Goal: Task Accomplishment & Management: Manage account settings

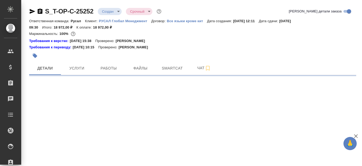
select select "RU"
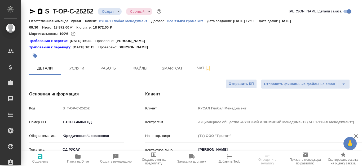
type textarea "x"
type input "[PERSON_NAME]"
click at [146, 67] on span "Файлы" at bounding box center [140, 68] width 25 height 7
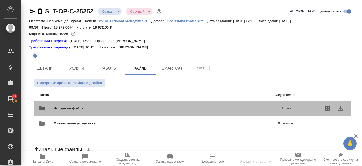
click at [238, 103] on div "Исходные файлы 1 файл" at bounding box center [166, 108] width 255 height 13
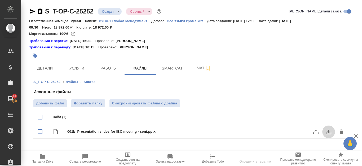
click at [332, 132] on button "download" at bounding box center [328, 132] width 13 height 13
click at [106, 72] on button "Работы" at bounding box center [109, 68] width 32 height 13
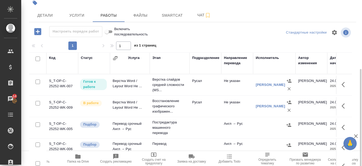
scroll to position [106, 0]
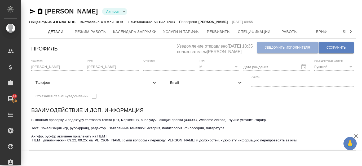
click at [108, 143] on textarea "Выполнил проверку и редактуру тестового текста (PR, маркетинг), внес улучшающие…" at bounding box center [192, 132] width 322 height 29
drag, startPoint x: 108, startPoint y: 143, endPoint x: 269, endPoint y: 145, distance: 160.9
click at [269, 145] on textarea "Выполнил проверку и редактуру тестового текста (PR, маркетинг), внес улучшающие…" at bounding box center [192, 132] width 322 height 29
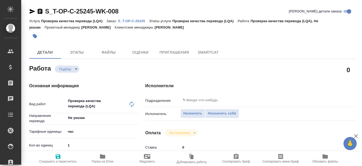
type textarea "x"
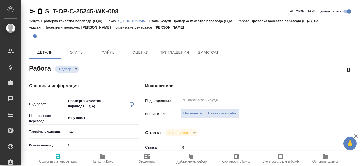
type textarea "x"
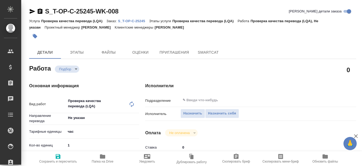
type textarea "x"
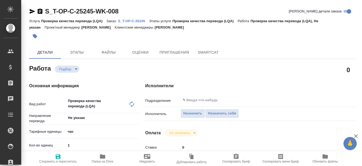
type textarea "x"
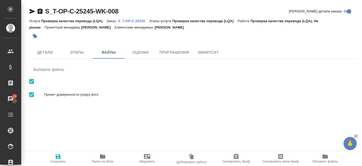
click at [136, 19] on p "S_T-OP-C-25245" at bounding box center [133, 21] width 31 height 4
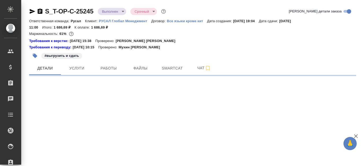
select select "RU"
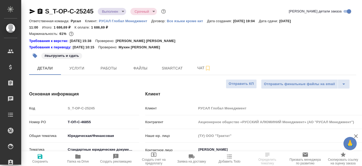
type textarea "x"
click at [104, 64] on button "Работы" at bounding box center [109, 68] width 32 height 13
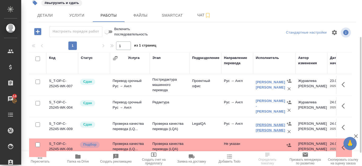
scroll to position [72, 0]
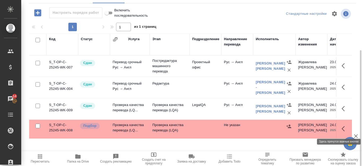
click at [344, 130] on icon "button" at bounding box center [344, 129] width 6 height 6
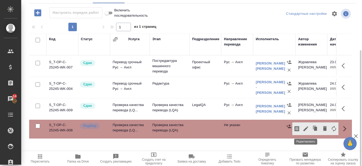
click at [307, 127] on icon "button" at bounding box center [305, 129] width 5 height 5
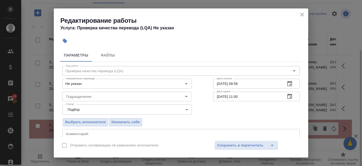
click at [160, 89] on div "Подразделение Подразделение" at bounding box center [127, 96] width 151 height 34
click at [158, 85] on input "Не указан" at bounding box center [118, 83] width 109 height 6
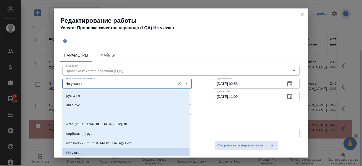
scroll to position [2, 0]
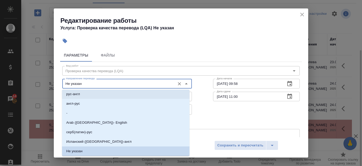
click at [109, 97] on li "рус-англ" at bounding box center [125, 94] width 127 height 10
type input "рус-англ"
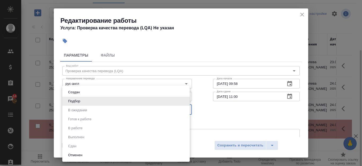
click at [184, 111] on body "🙏 .cls-1 fill:#fff; AWATERA Kanataeva Ekaterina Клиенты Спецификации Заказы 14 …" at bounding box center [181, 83] width 362 height 166
click at [137, 92] on li "Создан" at bounding box center [125, 92] width 127 height 9
type input "created"
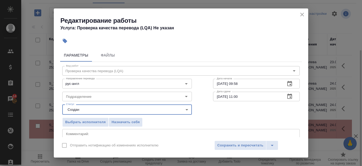
click at [301, 17] on icon "close" at bounding box center [302, 14] width 6 height 6
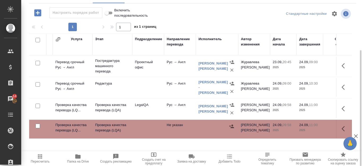
scroll to position [0, 64]
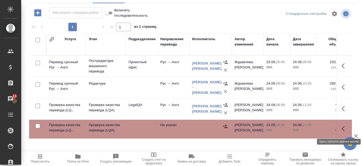
click at [345, 126] on icon "button" at bounding box center [344, 129] width 6 height 6
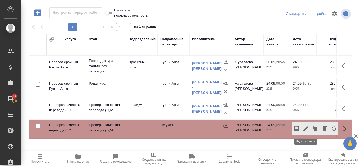
click at [304, 128] on icon "button" at bounding box center [305, 129] width 6 height 6
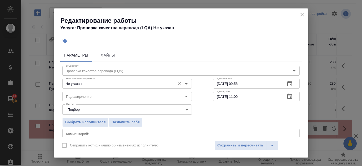
click at [179, 87] on div at bounding box center [182, 83] width 14 height 7
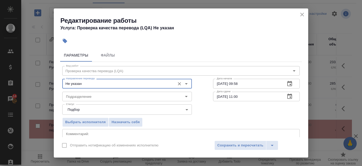
click at [186, 84] on icon "Open" at bounding box center [186, 84] width 6 height 6
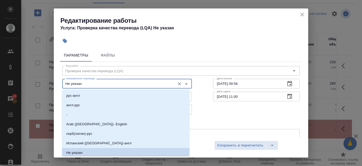
scroll to position [2, 0]
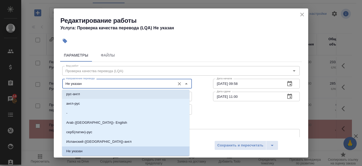
click at [139, 93] on li "рус-англ" at bounding box center [125, 94] width 127 height 10
type input "рус-англ"
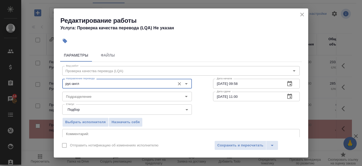
click at [154, 111] on body "🙏 .cls-1 fill:#fff; AWATERA Kanataeva Ekaterina Клиенты Спецификации Заказы 14 …" at bounding box center [181, 83] width 362 height 166
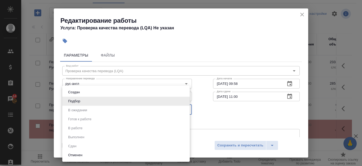
click at [205, 119] on div at bounding box center [181, 83] width 362 height 166
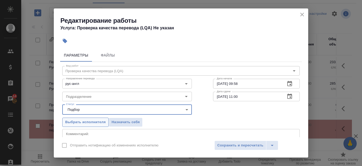
click at [100, 123] on span "Выбрать исполнителя" at bounding box center [85, 122] width 40 height 6
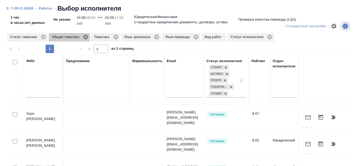
click at [86, 38] on icon at bounding box center [86, 37] width 6 height 6
click at [74, 37] on icon at bounding box center [73, 37] width 5 height 5
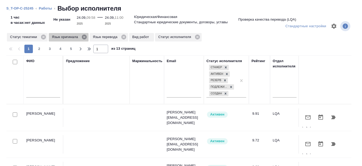
click at [83, 38] on icon at bounding box center [84, 37] width 5 height 5
click at [83, 36] on icon at bounding box center [82, 37] width 5 height 5
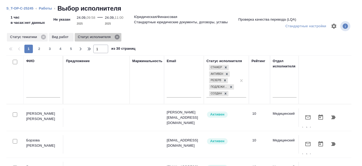
click at [118, 36] on icon at bounding box center [116, 37] width 5 height 5
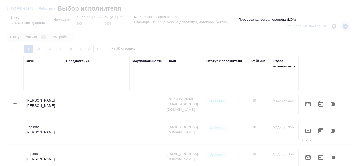
click at [29, 81] on input "text" at bounding box center [43, 81] width 34 height 7
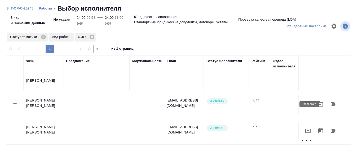
type input "Канатаева"
click at [329, 101] on button "button" at bounding box center [333, 104] width 13 height 13
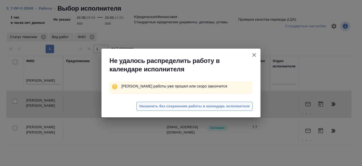
click at [228, 106] on span "Назначить без сохранения работы в календарь исполнителя" at bounding box center [194, 106] width 110 height 6
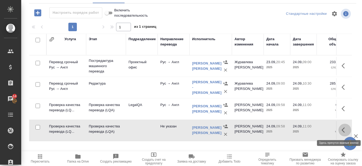
click at [341, 131] on button "button" at bounding box center [344, 130] width 13 height 13
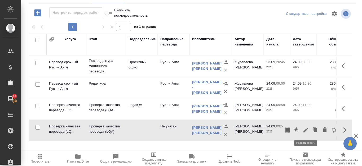
click at [307, 130] on icon "button" at bounding box center [305, 130] width 6 height 6
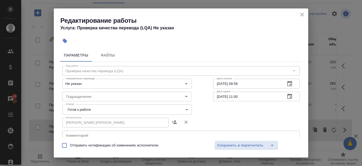
click at [179, 110] on body "🙏 .cls-1 fill:#fff; AWATERA Kanataeva Ekaterina Клиенты Спецификации Заказы 14 …" at bounding box center [181, 83] width 362 height 166
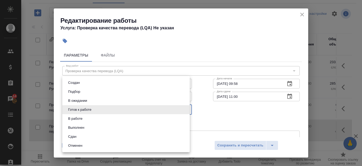
click at [120, 136] on li "Сдан" at bounding box center [125, 136] width 127 height 9
type input "closed"
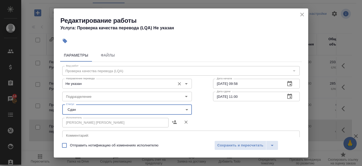
click at [153, 86] on input "Не указан" at bounding box center [118, 83] width 109 height 6
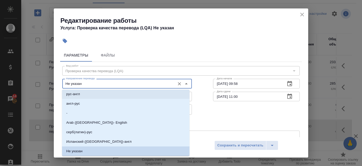
click at [141, 98] on li "рус-англ" at bounding box center [125, 94] width 127 height 10
type input "рус-англ"
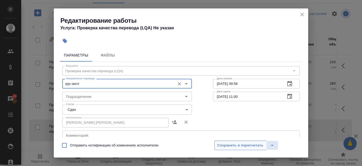
click at [254, 146] on span "Сохранить и пересчитать" at bounding box center [240, 146] width 46 height 6
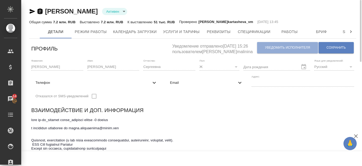
click at [39, 13] on icon "button" at bounding box center [40, 10] width 5 height 5
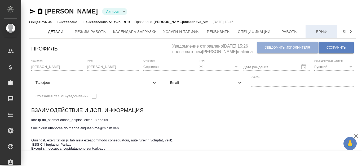
click at [323, 35] on span "Бриф" at bounding box center [320, 32] width 25 height 7
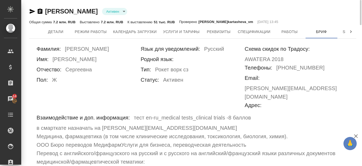
click at [40, 11] on icon "button" at bounding box center [40, 10] width 5 height 5
click at [33, 10] on icon "button" at bounding box center [32, 11] width 6 height 6
click at [41, 12] on icon "button" at bounding box center [40, 10] width 5 height 5
click at [106, 32] on span "Режим работы" at bounding box center [91, 32] width 32 height 7
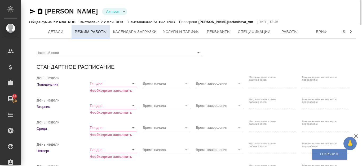
checkbox input "true"
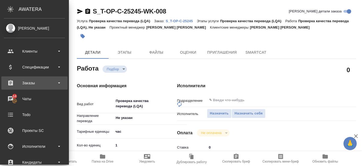
click at [33, 82] on div "Заказы" at bounding box center [34, 83] width 61 height 8
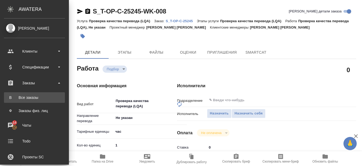
click at [35, 99] on div "Все заказы" at bounding box center [35, 97] width 56 height 5
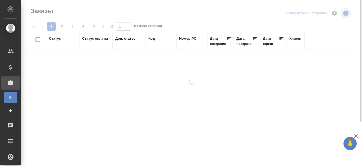
click at [186, 44] on div "Номер PO" at bounding box center [191, 41] width 25 height 11
click at [186, 40] on div "Номер PO" at bounding box center [187, 38] width 17 height 5
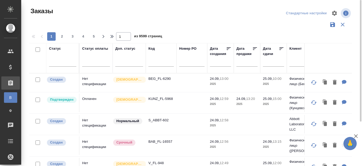
click at [186, 38] on div "1 2 3 4 5 1 из 9599 страниц" at bounding box center [192, 36] width 327 height 8
click at [186, 65] on input "text" at bounding box center [191, 63] width 25 height 7
click at [185, 47] on div "Номер PO" at bounding box center [187, 48] width 17 height 5
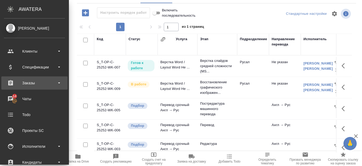
click at [32, 83] on div "Заказы" at bounding box center [34, 83] width 61 height 8
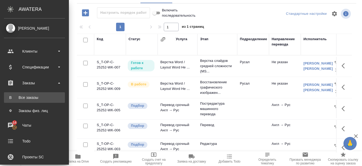
click at [40, 97] on div "Все заказы" at bounding box center [35, 97] width 56 height 5
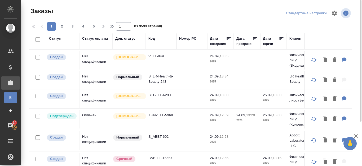
click at [191, 38] on div "Номер PO" at bounding box center [187, 38] width 17 height 5
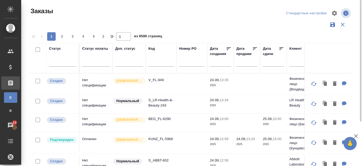
click at [182, 38] on div "1 2 3 4 5 1 из 9599 страниц" at bounding box center [192, 36] width 327 height 8
click at [183, 65] on input "text" at bounding box center [191, 63] width 25 height 7
paste input "Т-ОП-С-46752"
type input "Т-ОП-С-46752"
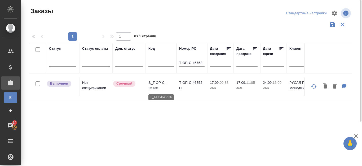
click at [166, 86] on p "S_T-OP-C-25136" at bounding box center [160, 85] width 25 height 11
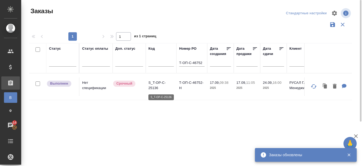
click at [156, 84] on p "S_T-OP-C-25136" at bounding box center [160, 85] width 25 height 11
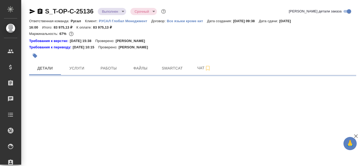
select select "RU"
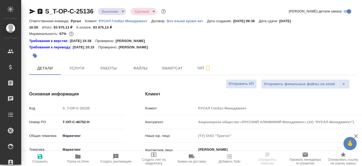
type textarea "x"
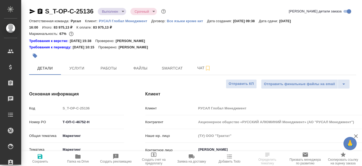
type textarea "x"
select select "RU"
type textarea "x"
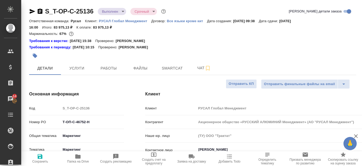
type textarea "x"
click at [138, 69] on span "Файлы" at bounding box center [140, 68] width 25 height 7
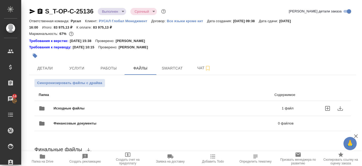
click at [150, 108] on span "Исходные файлы" at bounding box center [117, 108] width 129 height 5
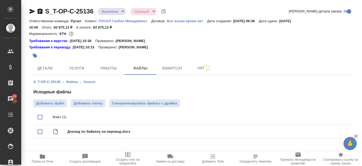
click at [41, 158] on icon "button" at bounding box center [42, 157] width 5 height 4
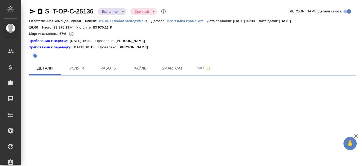
select select "RU"
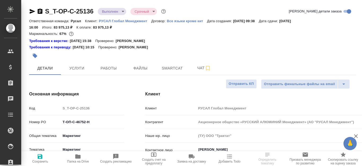
type textarea "x"
click at [167, 64] on button "Smartcat" at bounding box center [172, 68] width 32 height 13
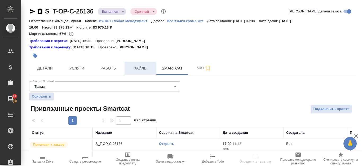
click at [137, 66] on span "Файлы" at bounding box center [140, 68] width 25 height 7
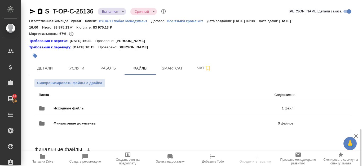
scroll to position [77, 0]
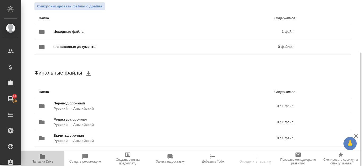
click at [45, 161] on span "Папка на Drive" at bounding box center [42, 162] width 22 height 4
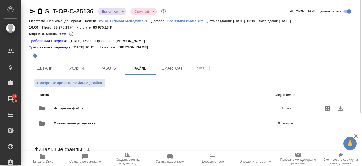
click at [233, 107] on p "1 файл" at bounding box center [238, 108] width 110 height 5
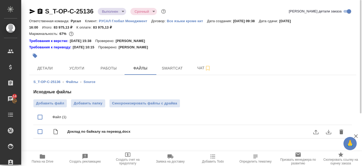
click at [329, 133] on icon "download" at bounding box center [328, 132] width 6 height 6
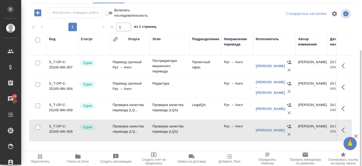
scroll to position [0, 64]
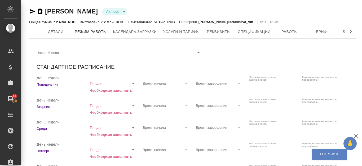
click at [39, 13] on icon "button" at bounding box center [40, 10] width 5 height 5
